Goal: Transaction & Acquisition: Purchase product/service

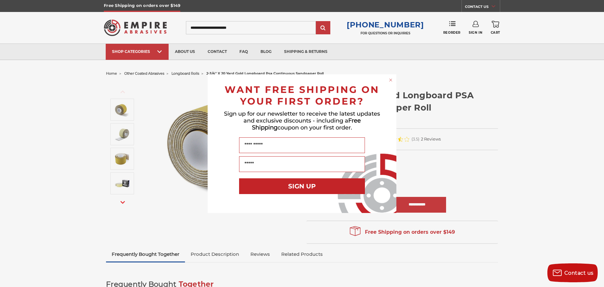
click at [391, 79] on circle "Close dialog" at bounding box center [391, 80] width 6 height 6
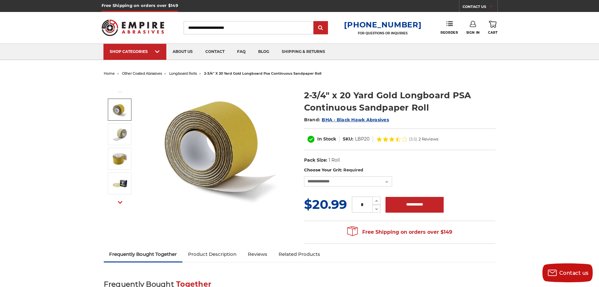
click at [340, 94] on h1 "2-3/4" x 20 Yard Gold Longboard PSA Continuous Sandpaper Roll" at bounding box center [400, 101] width 192 height 25
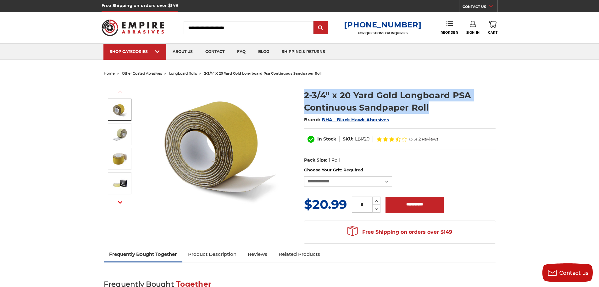
click at [340, 94] on h1 "2-3/4" x 20 Yard Gold Longboard PSA Continuous Sandpaper Roll" at bounding box center [400, 101] width 192 height 25
click at [329, 95] on h1 "2-3/4" x 20 Yard Gold Longboard PSA Continuous Sandpaper Roll" at bounding box center [400, 101] width 192 height 25
drag, startPoint x: 331, startPoint y: 95, endPoint x: 408, endPoint y: 109, distance: 78.2
click at [408, 109] on h1 "2-3/4" x 20 Yard Gold Longboard PSA Continuous Sandpaper Roll" at bounding box center [400, 101] width 192 height 25
click at [407, 110] on h1 "2-3/4" x 20 Yard Gold Longboard PSA Continuous Sandpaper Roll" at bounding box center [400, 101] width 192 height 25
